Goal: Information Seeking & Learning: Learn about a topic

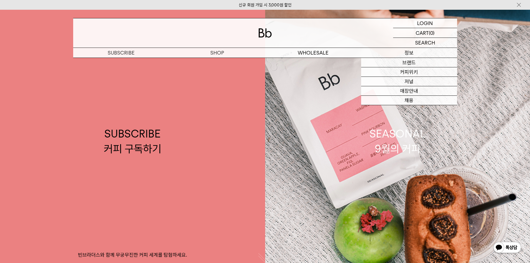
click at [409, 53] on p "정보" at bounding box center [409, 53] width 96 height 10
click at [409, 72] on link "커피위키" at bounding box center [409, 71] width 96 height 9
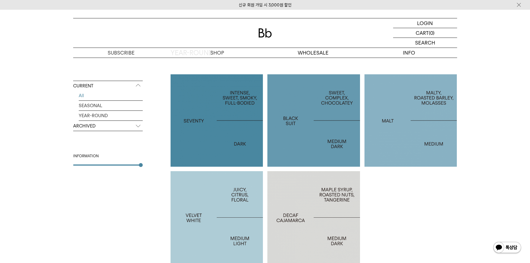
scroll to position [99, 0]
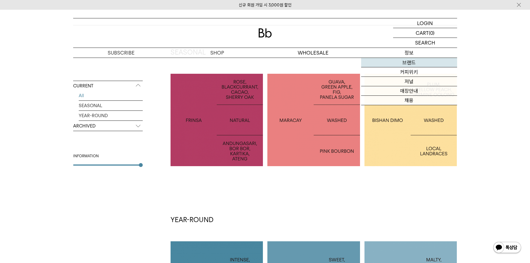
click at [409, 62] on link "브랜드" at bounding box center [409, 62] width 96 height 9
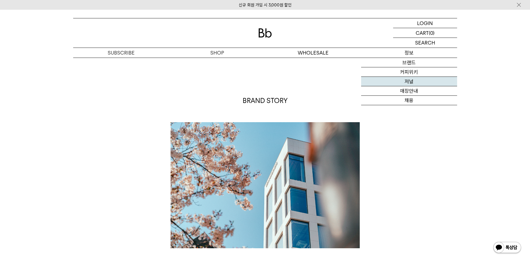
click at [414, 78] on link "저널" at bounding box center [409, 81] width 96 height 9
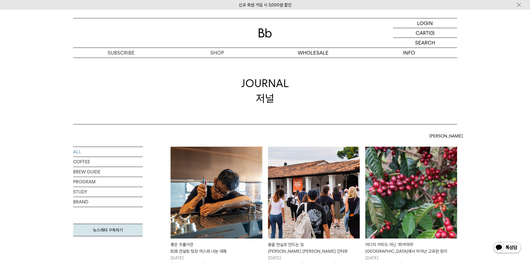
scroll to position [139, 0]
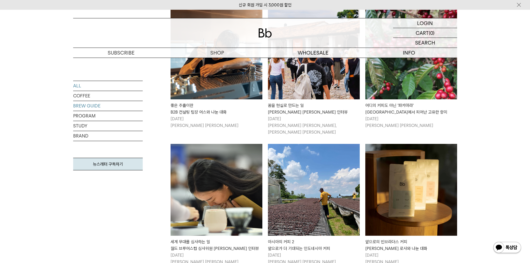
click at [103, 106] on link "BREW GUIDE" at bounding box center [107, 106] width 69 height 10
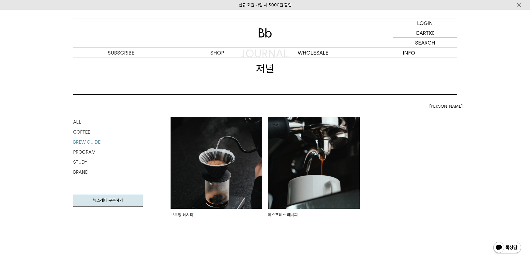
scroll to position [28, 0]
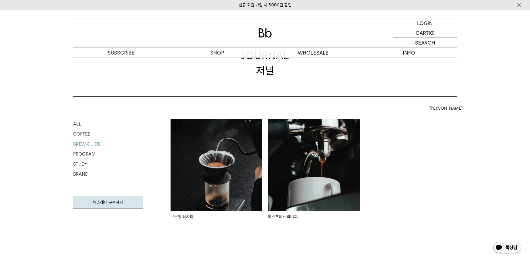
click at [347, 183] on img at bounding box center [314, 165] width 92 height 92
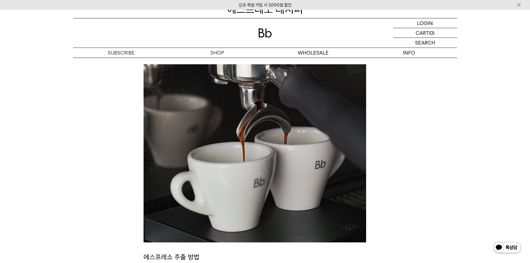
scroll to position [50, 0]
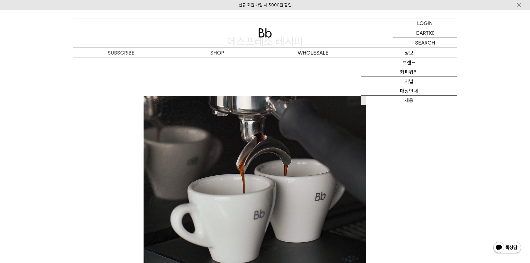
click at [409, 52] on p "정보" at bounding box center [409, 53] width 96 height 10
click at [410, 84] on link "저널" at bounding box center [409, 81] width 96 height 9
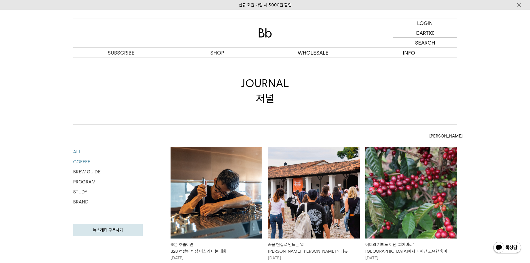
click at [84, 163] on link "COFFEE" at bounding box center [107, 162] width 69 height 10
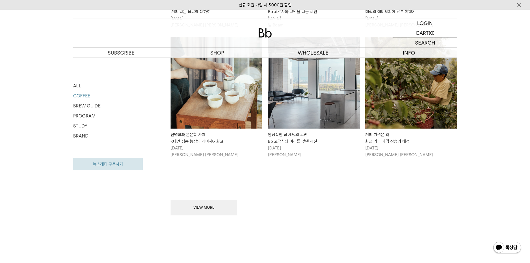
scroll to position [584, 0]
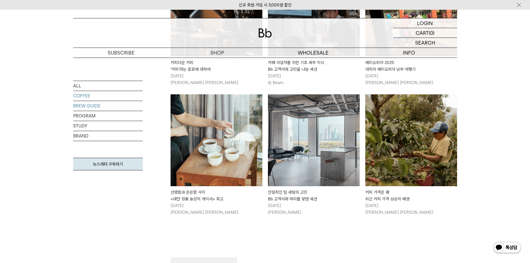
click at [91, 105] on link "BREW GUIDE" at bounding box center [107, 106] width 69 height 10
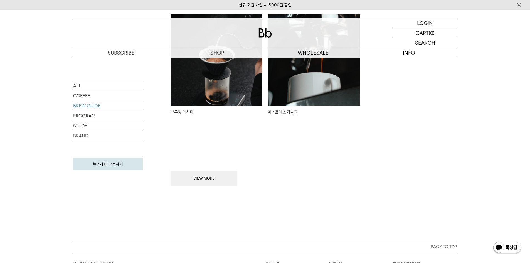
scroll to position [83, 0]
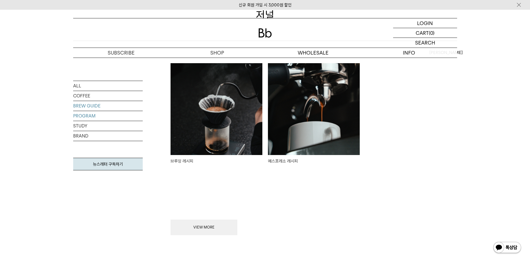
click at [111, 118] on link "PROGRAM" at bounding box center [107, 116] width 69 height 10
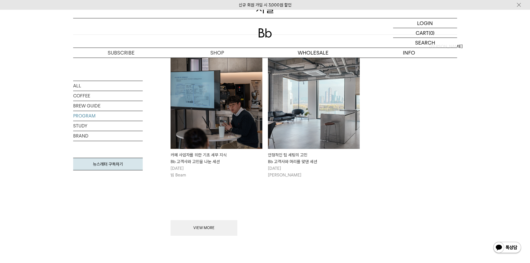
scroll to position [28, 0]
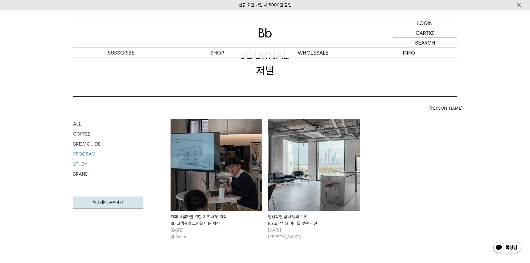
click at [115, 165] on link "STUDY" at bounding box center [107, 164] width 69 height 10
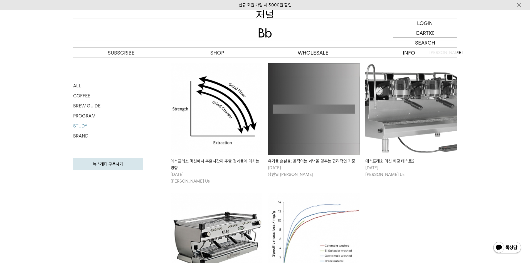
scroll to position [222, 0]
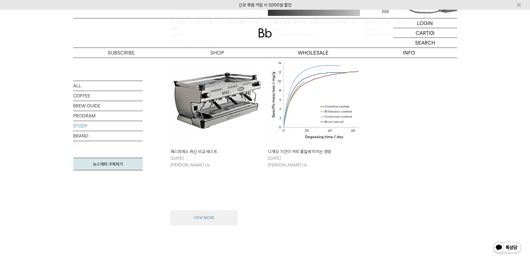
click at [213, 213] on button "VIEW MORE" at bounding box center [203, 218] width 67 height 16
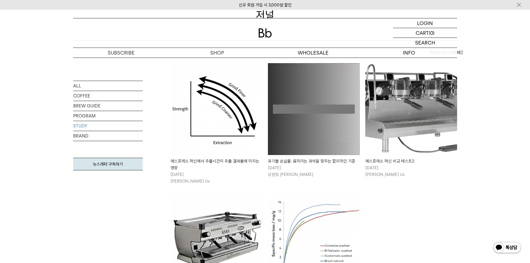
scroll to position [0, 0]
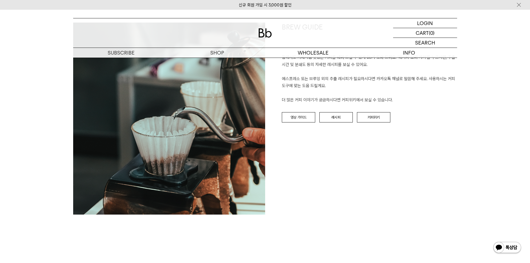
scroll to position [639, 0]
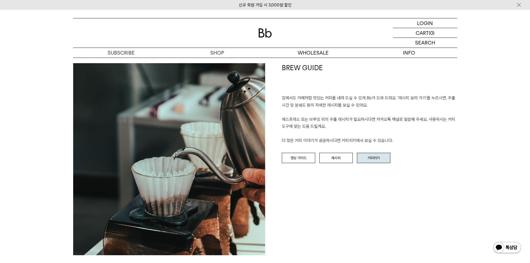
click at [363, 156] on link "커피위키" at bounding box center [373, 158] width 33 height 11
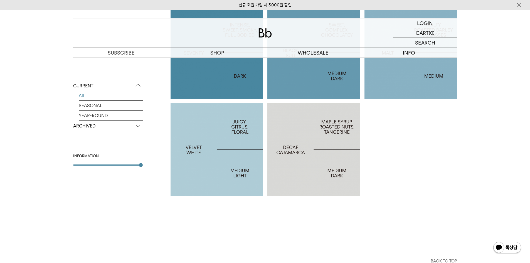
scroll to position [250, 0]
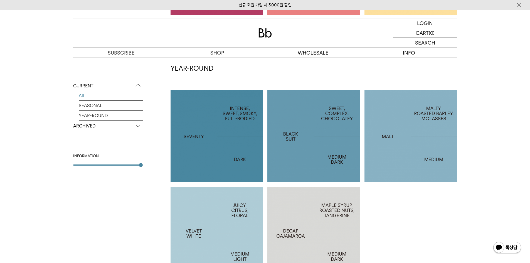
click at [315, 153] on div at bounding box center [313, 136] width 93 height 93
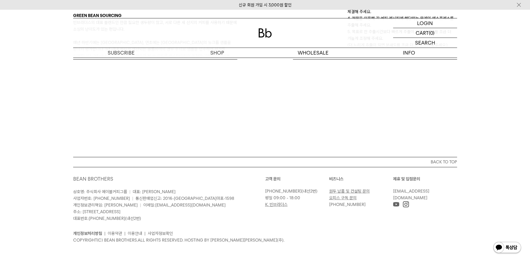
scroll to position [286, 0]
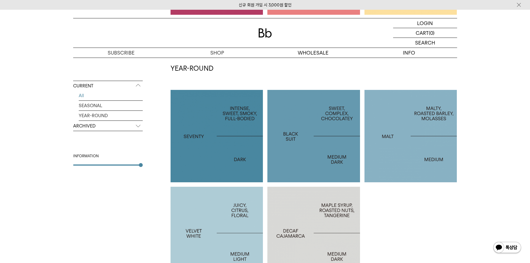
scroll to position [222, 0]
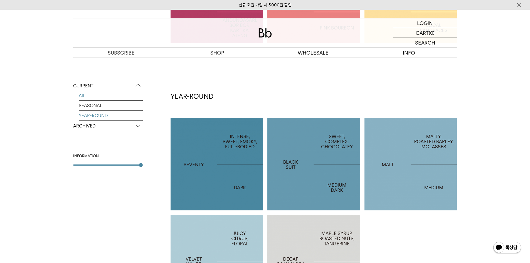
click at [90, 119] on link "YEAR-ROUND" at bounding box center [111, 116] width 64 height 10
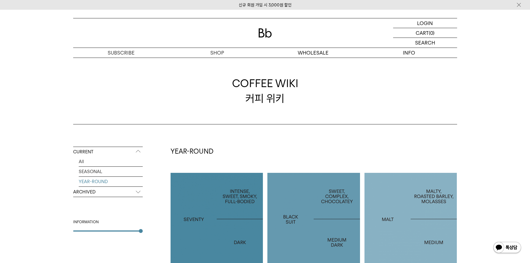
click at [110, 190] on p "ARCHIVED" at bounding box center [107, 192] width 69 height 10
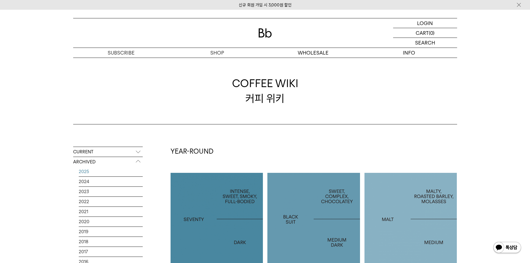
click at [100, 168] on link "2025" at bounding box center [111, 172] width 64 height 10
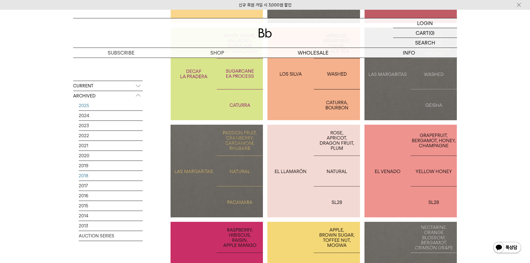
scroll to position [306, 0]
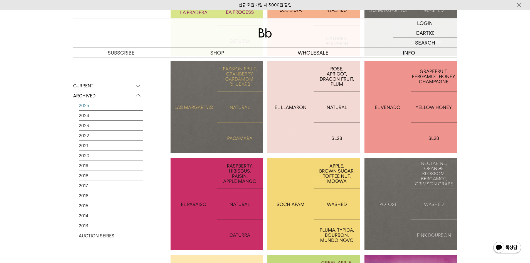
click at [142, 98] on p "ARCHIVED" at bounding box center [107, 96] width 69 height 10
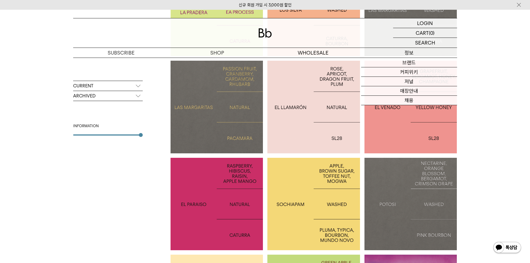
click at [410, 52] on p "정보" at bounding box center [409, 53] width 96 height 10
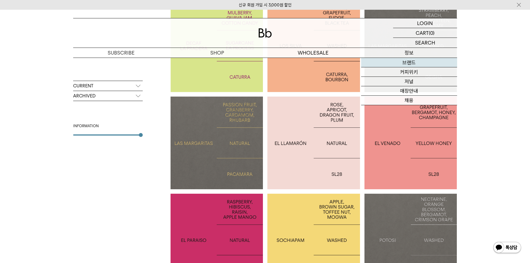
scroll to position [222, 0]
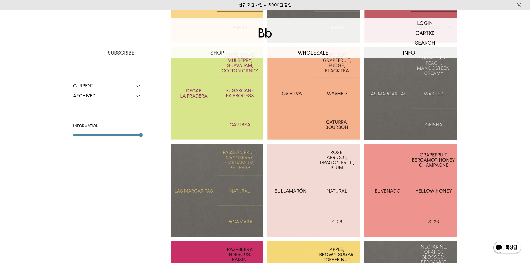
click at [512, 245] on img at bounding box center [506, 247] width 29 height 13
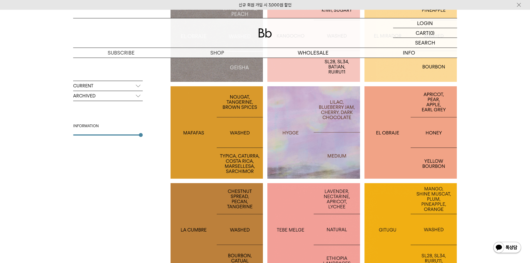
scroll to position [1029, 0]
